Goal: Find contact information: Find contact information

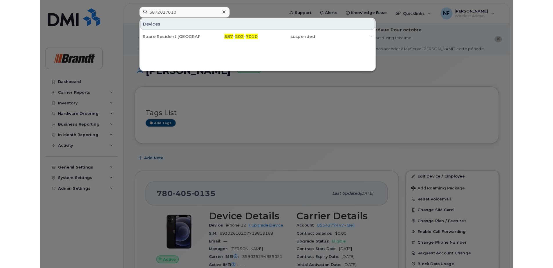
scroll to position [87, 0]
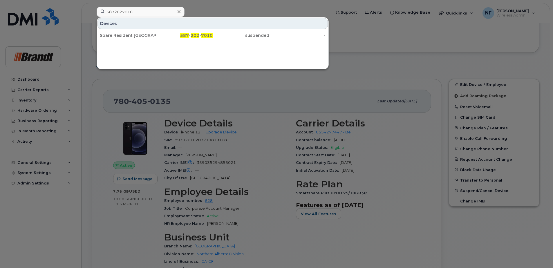
click at [178, 11] on icon at bounding box center [179, 11] width 3 height 5
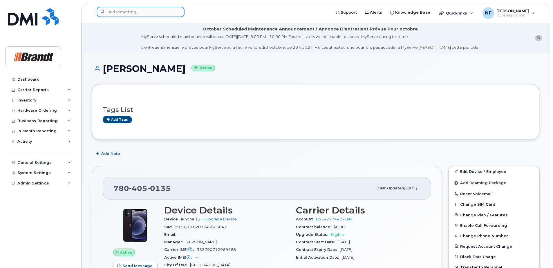
click at [121, 11] on input at bounding box center [141, 12] width 88 height 10
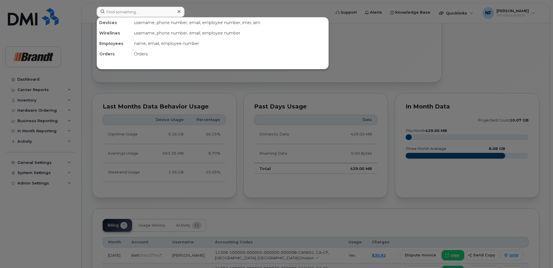
drag, startPoint x: 333, startPoint y: 150, endPoint x: 338, endPoint y: 150, distance: 4.9
click at [334, 150] on div at bounding box center [276, 134] width 553 height 268
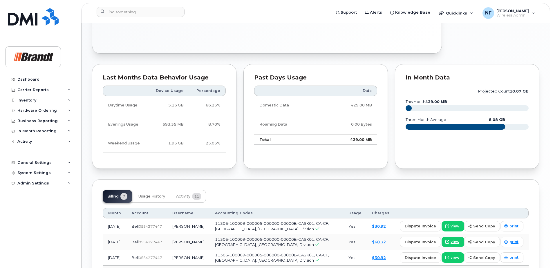
scroll to position [203, 0]
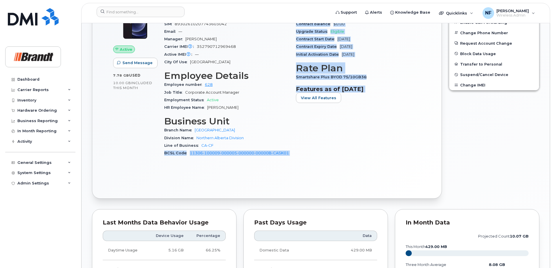
drag, startPoint x: 294, startPoint y: 153, endPoint x: 162, endPoint y: 156, distance: 131.4
click at [162, 156] on div "Device Details Device iPhone 12 + Upgrade Device SIM 89302610207743603042 Email…" at bounding box center [292, 82] width 263 height 167
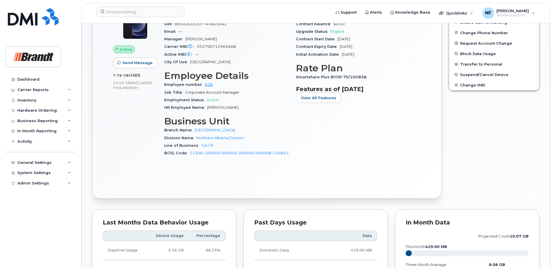
click at [268, 103] on div "Employment Status Active" at bounding box center [226, 100] width 125 height 8
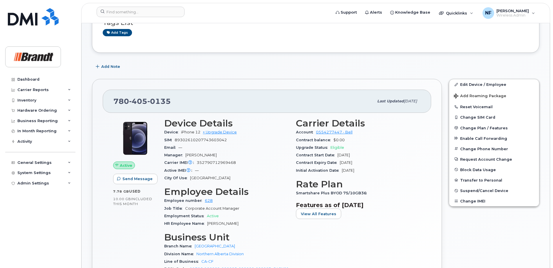
scroll to position [0, 0]
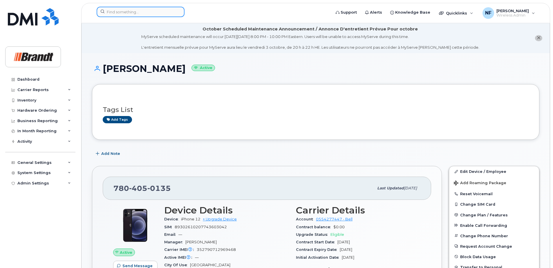
click at [147, 12] on input at bounding box center [141, 12] width 88 height 10
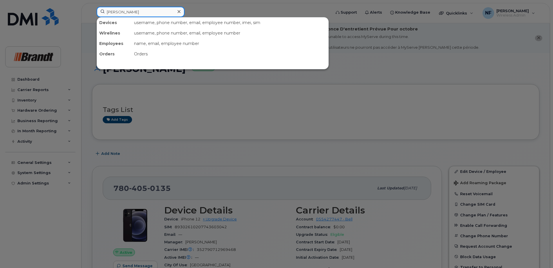
type input "allan ho"
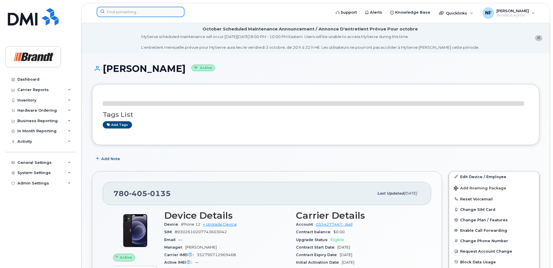
click at [130, 12] on input at bounding box center [141, 12] width 88 height 10
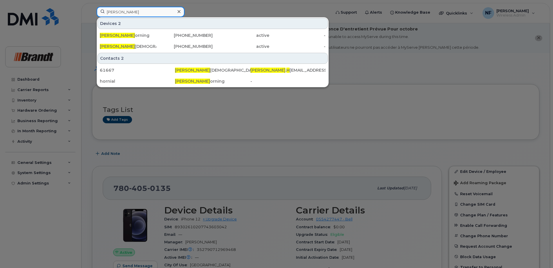
type input "[PERSON_NAME]"
click at [143, 33] on div "[PERSON_NAME]" at bounding box center [128, 35] width 57 height 6
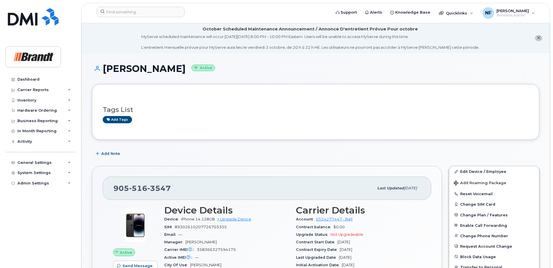
click at [163, 189] on span "3547" at bounding box center [158, 188] width 23 height 9
copy span "905 516 3547"
